Goal: Task Accomplishment & Management: Manage account settings

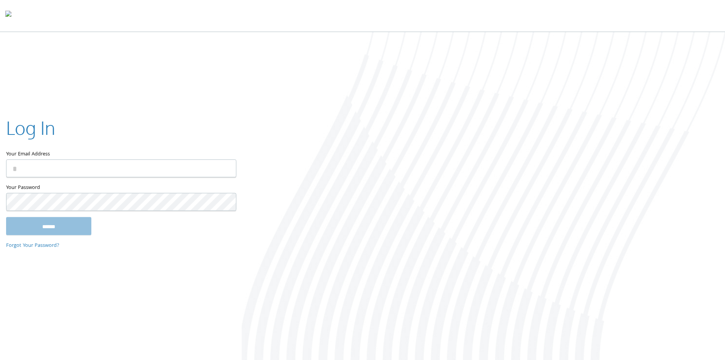
click at [55, 166] on input "Your Email Address" at bounding box center [121, 168] width 230 height 18
type input "**********"
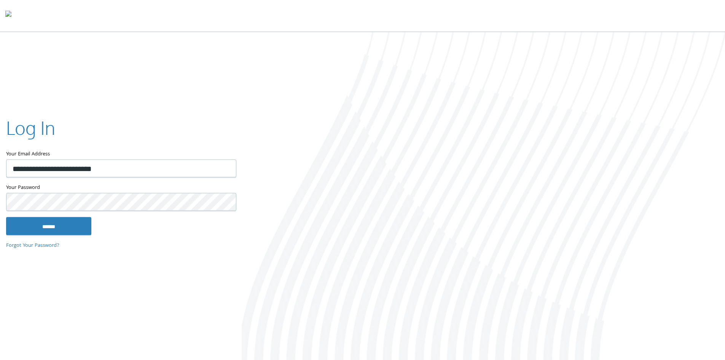
click at [6, 217] on input "******" at bounding box center [48, 226] width 85 height 18
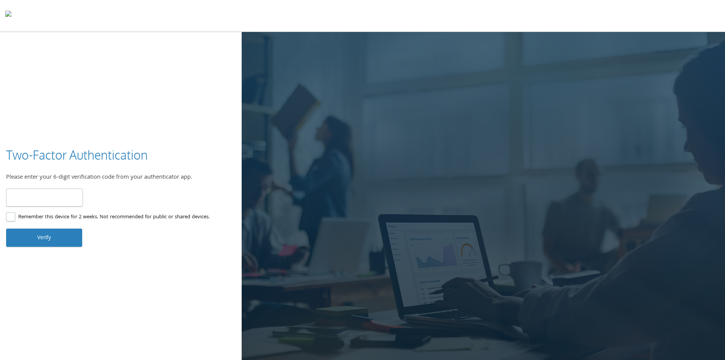
type input "******"
